Goal: Navigation & Orientation: Understand site structure

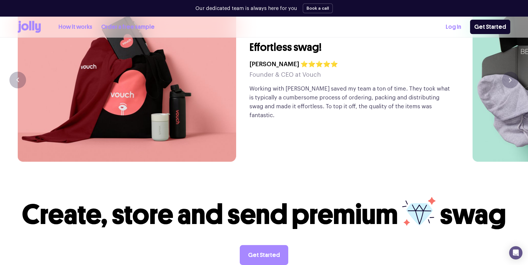
scroll to position [1533, 0]
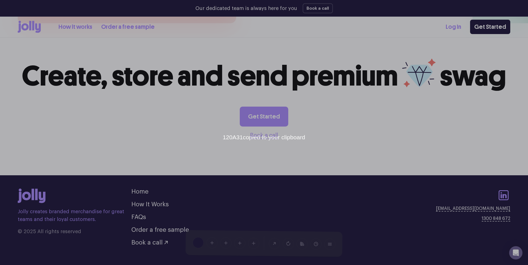
click at [38, 189] on icon at bounding box center [32, 196] width 28 height 15
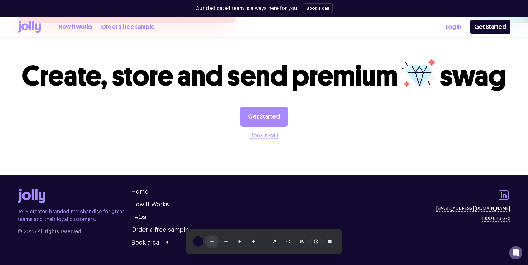
drag, startPoint x: 75, startPoint y: 203, endPoint x: 214, endPoint y: 243, distance: 144.7
click at [214, 243] on div at bounding box center [211, 241] width 11 height 11
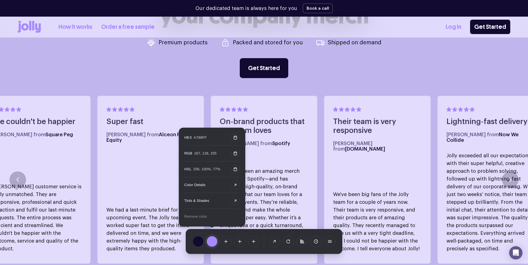
scroll to position [424, 0]
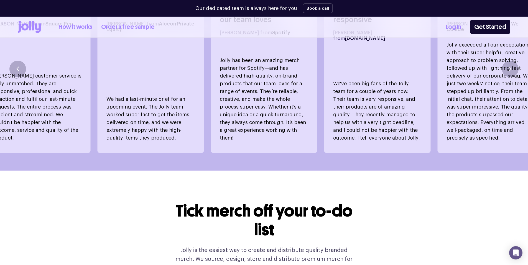
drag, startPoint x: 183, startPoint y: 134, endPoint x: 159, endPoint y: 148, distance: 28.3
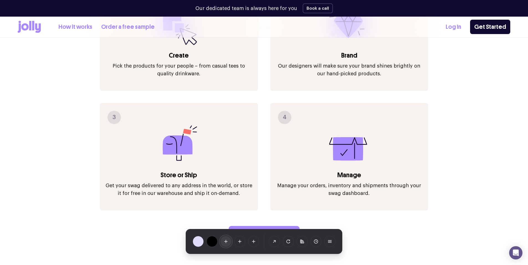
drag, startPoint x: 220, startPoint y: 121, endPoint x: 229, endPoint y: 240, distance: 119.8
click at [229, 240] on div at bounding box center [225, 241] width 11 height 11
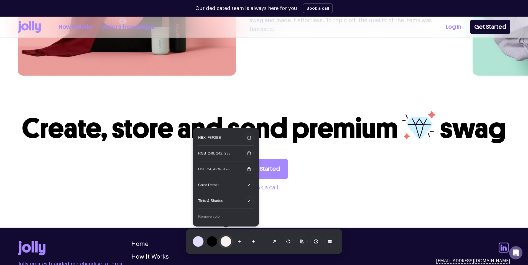
scroll to position [1533, 0]
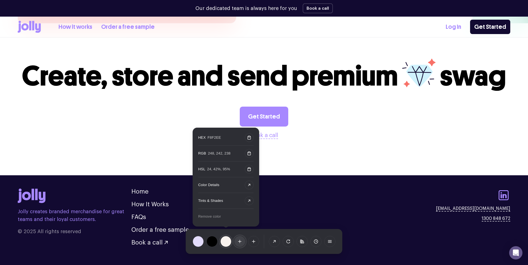
click at [238, 245] on div at bounding box center [239, 241] width 11 height 11
drag, startPoint x: 420, startPoint y: 62, endPoint x: 403, endPoint y: 58, distance: 17.4
click at [403, 59] on icon at bounding box center [419, 73] width 34 height 29
drag, startPoint x: 406, startPoint y: 56, endPoint x: 435, endPoint y: 58, distance: 29.4
click at [435, 59] on icon at bounding box center [419, 73] width 34 height 29
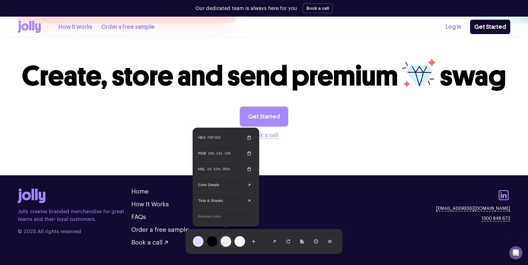
drag, startPoint x: 425, startPoint y: 64, endPoint x: 412, endPoint y: 62, distance: 13.0
click at [412, 65] on icon at bounding box center [419, 76] width 26 height 22
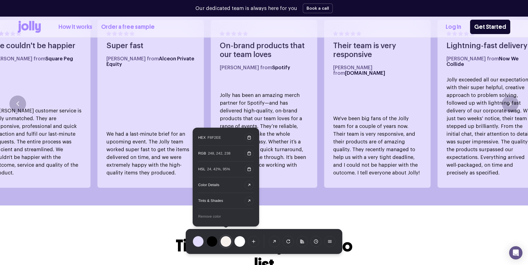
scroll to position [258, 0]
